Goal: Communication & Community: Answer question/provide support

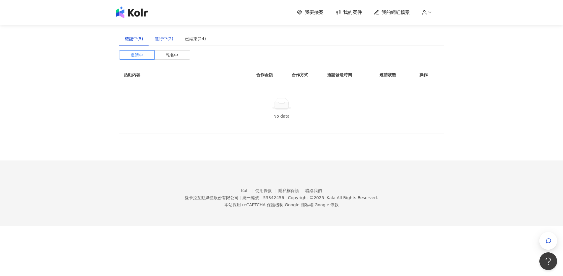
click at [159, 36] on div "進行中(2)" at bounding box center [164, 38] width 18 height 6
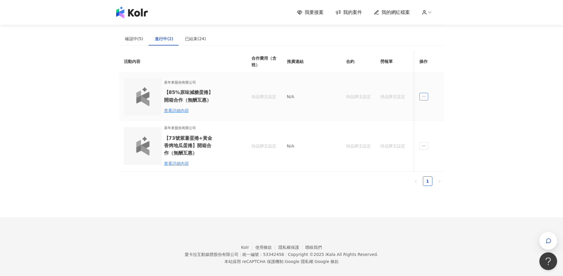
click at [424, 100] on span "ellipsis" at bounding box center [423, 97] width 9 height 8
click at [428, 127] on li "傳訊" at bounding box center [434, 123] width 28 height 12
click at [423, 96] on icon "ellipsis" at bounding box center [423, 97] width 4 height 4
click at [434, 121] on div "傳訊 1" at bounding box center [435, 123] width 22 height 6
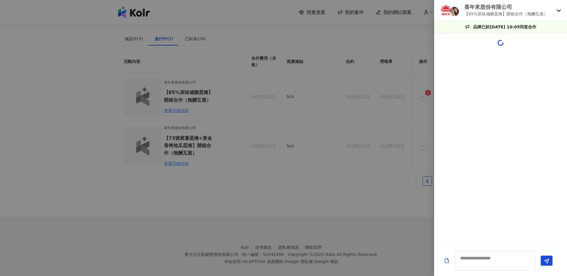
scroll to position [125, 0]
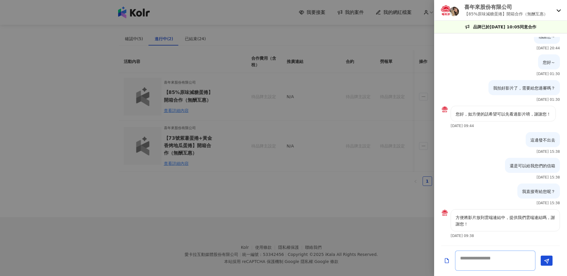
click at [495, 259] on textarea at bounding box center [495, 260] width 80 height 20
type textarea "*"
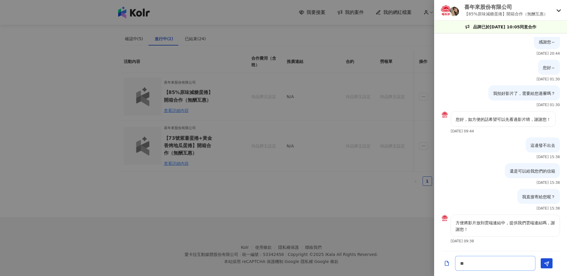
type textarea "***"
